Goal: Task Accomplishment & Management: Use online tool/utility

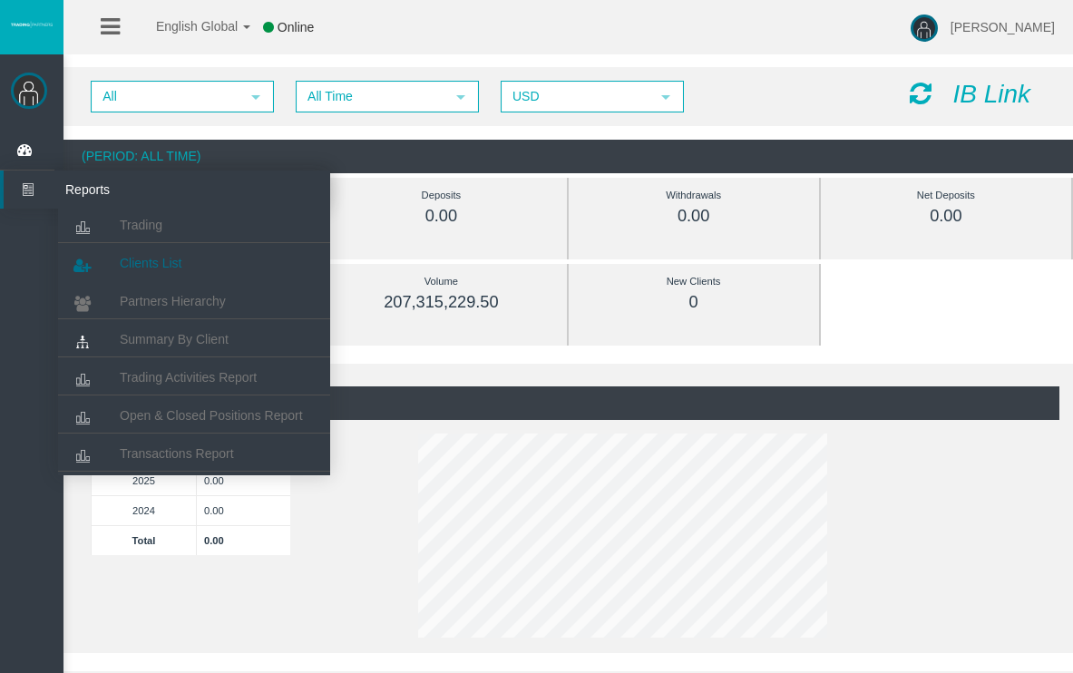
click at [160, 267] on span "Clients List" at bounding box center [151, 263] width 62 height 15
click at [132, 274] on link "Clients List" at bounding box center [194, 263] width 272 height 33
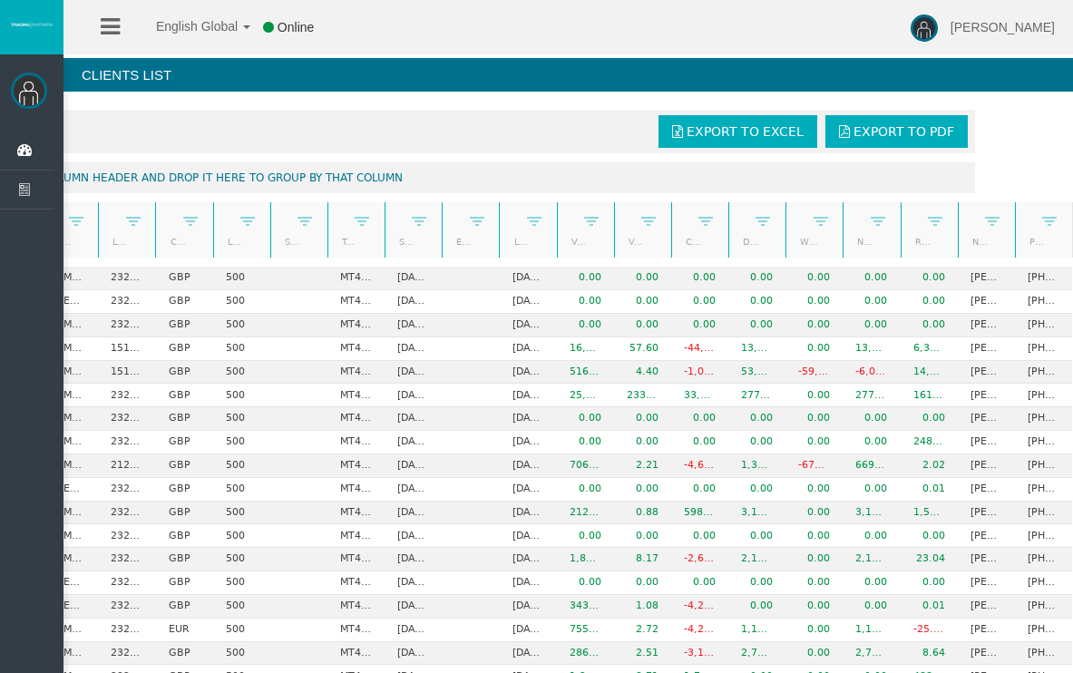
click at [735, 126] on span "Export to Excel" at bounding box center [744, 131] width 117 height 15
